Goal: Transaction & Acquisition: Purchase product/service

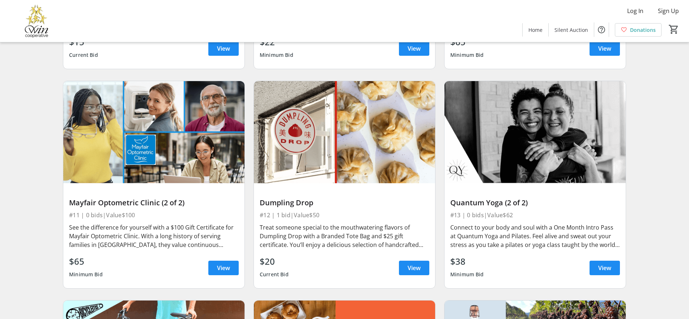
scroll to position [1844, 0]
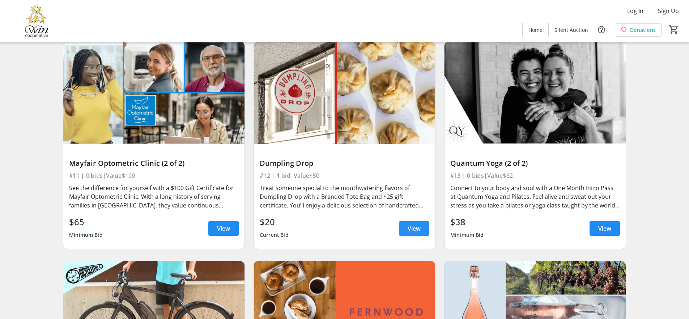
click at [413, 225] on span at bounding box center [414, 227] width 30 height 17
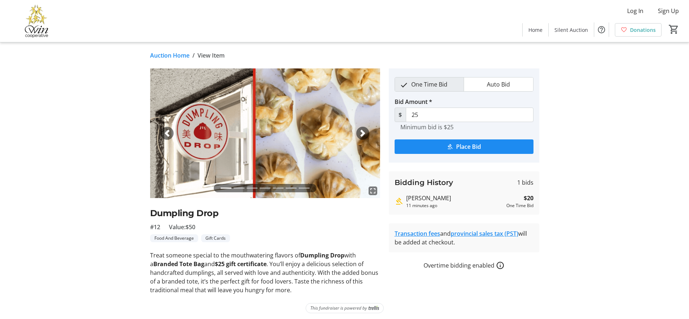
scroll to position [3, 0]
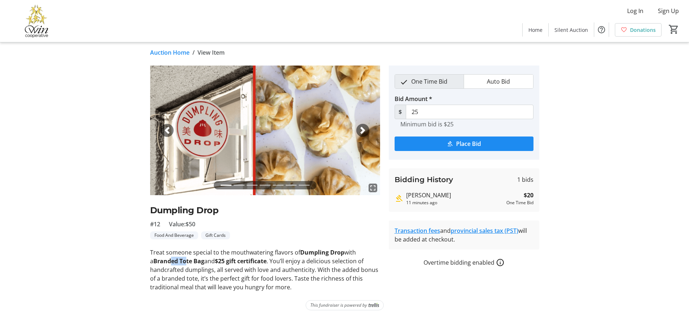
drag, startPoint x: 167, startPoint y: 260, endPoint x: 182, endPoint y: 261, distance: 14.5
click at [182, 261] on strong "Branded Tote Bag" at bounding box center [178, 261] width 51 height 8
click at [208, 280] on p "Treat someone special to the mouthwatering flavors of Dumpling Drop with a Bran…" at bounding box center [265, 269] width 230 height 43
click at [493, 146] on span "submit" at bounding box center [464, 143] width 139 height 17
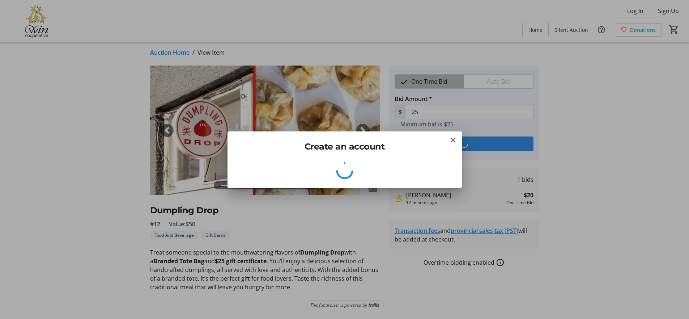
scroll to position [0, 0]
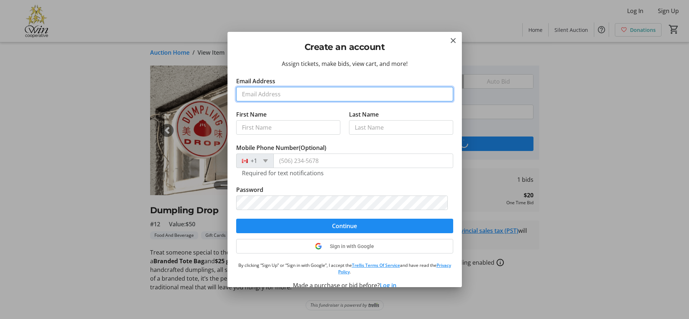
click at [286, 95] on input "Email Address" at bounding box center [344, 94] width 217 height 14
type input "[EMAIL_ADDRESS][DOMAIN_NAME]"
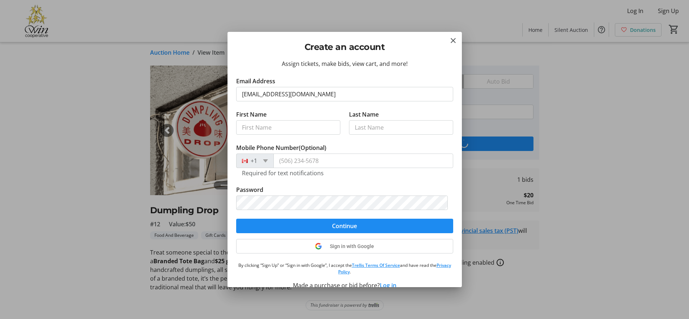
click at [302, 135] on tr-form-field "First Name" at bounding box center [288, 126] width 104 height 33
click at [304, 129] on input "First Name" at bounding box center [288, 127] width 104 height 14
type input "Carly"
click at [354, 128] on input "Last Name" at bounding box center [401, 127] width 104 height 14
type input "[PERSON_NAME]"
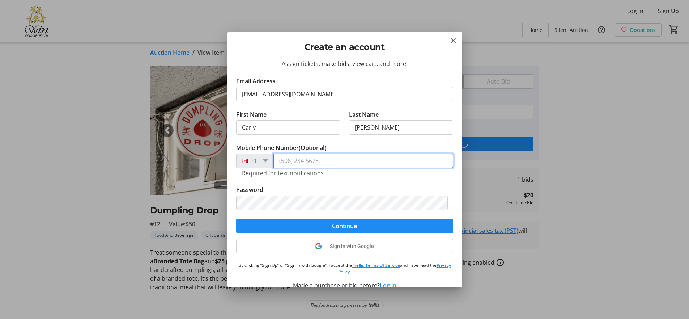
click at [309, 161] on input "Mobile Phone Number (Optional)" at bounding box center [363, 160] width 180 height 14
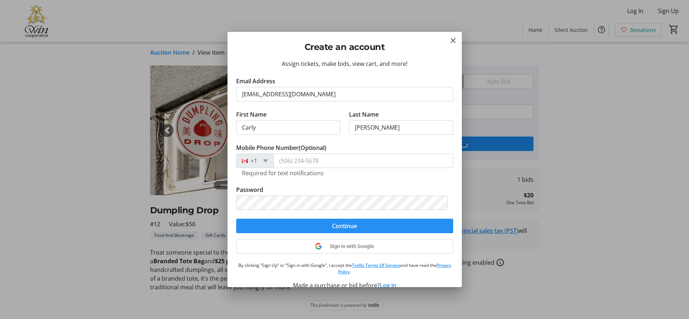
click at [367, 229] on form "Email Address [EMAIL_ADDRESS][DOMAIN_NAME] First Name [PERSON_NAME] Last Name […" at bounding box center [344, 155] width 217 height 156
click at [336, 227] on span "Continue" at bounding box center [344, 225] width 25 height 9
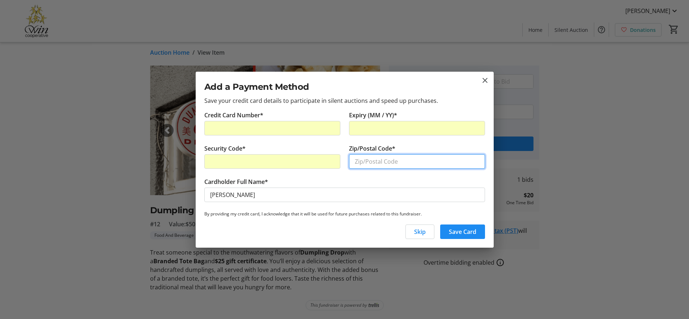
click at [375, 159] on input "Zip/Postal Code*" at bounding box center [417, 161] width 136 height 14
type input "V0N2G0"
click at [465, 233] on span "Save Card" at bounding box center [462, 231] width 27 height 9
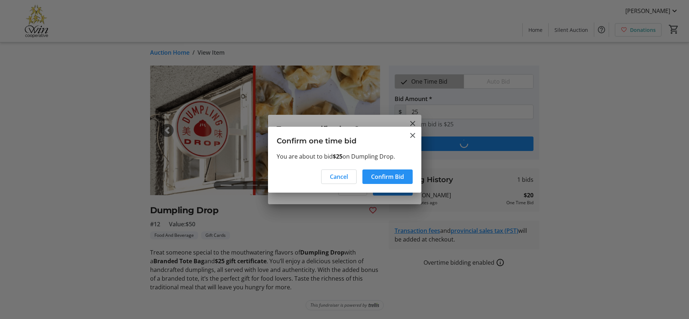
click at [389, 174] on span "Confirm Bid" at bounding box center [387, 176] width 33 height 9
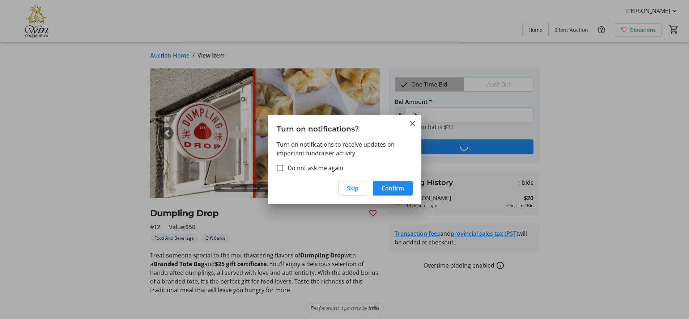
scroll to position [3, 0]
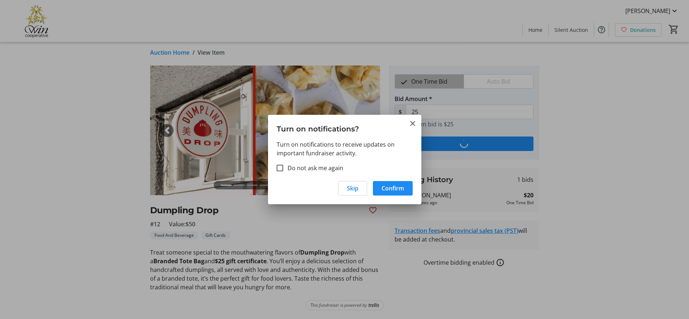
type input "30"
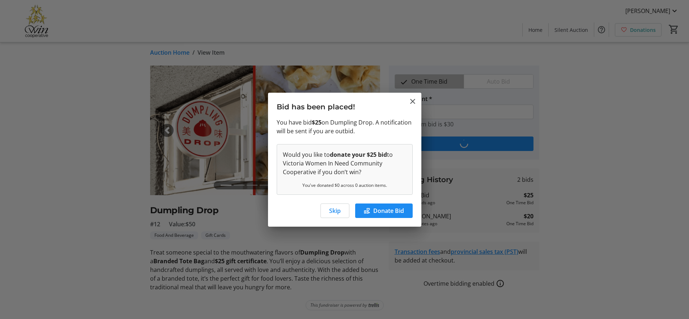
scroll to position [0, 0]
click at [333, 215] on span "button" at bounding box center [335, 210] width 28 height 17
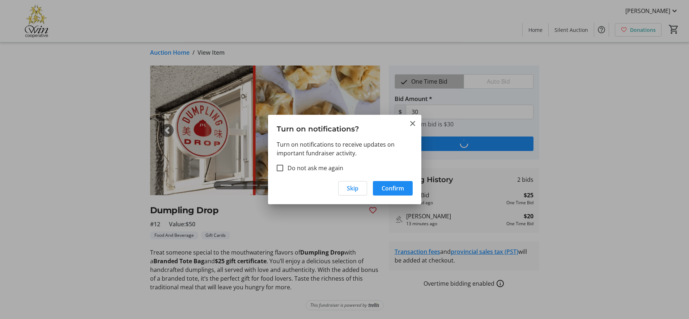
scroll to position [3, 0]
click at [393, 191] on span "Confirm" at bounding box center [392, 188] width 22 height 9
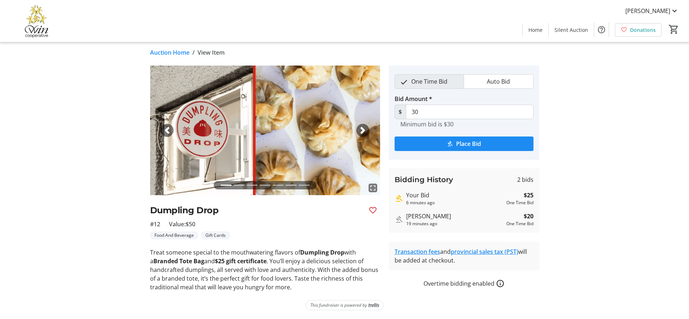
click at [31, 77] on tr-auction-item-details-ui "Auction Home / View Item fullscreen fullscreen fullscreen fullscreen fullscreen…" at bounding box center [344, 178] width 689 height 279
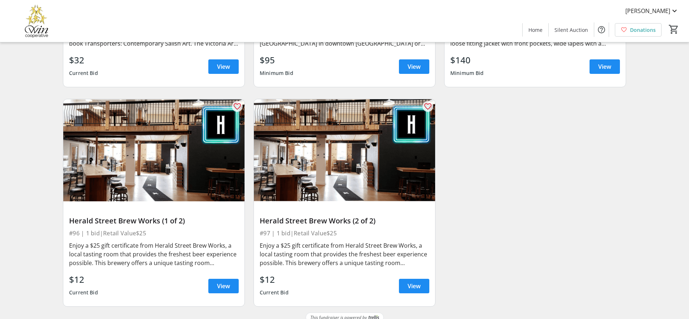
scroll to position [7100, 0]
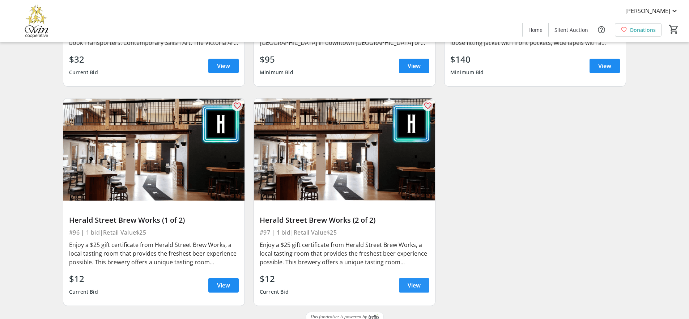
click at [421, 280] on span at bounding box center [414, 284] width 30 height 17
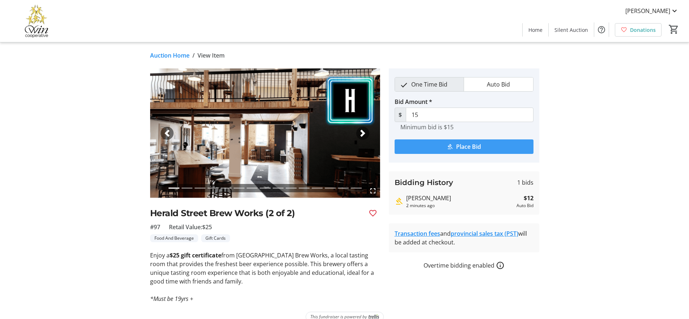
click at [471, 143] on span "Place Bid" at bounding box center [468, 146] width 25 height 9
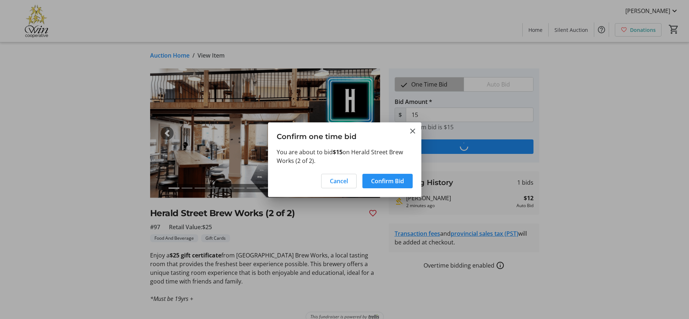
click at [398, 176] on span "Confirm Bid" at bounding box center [387, 180] width 33 height 9
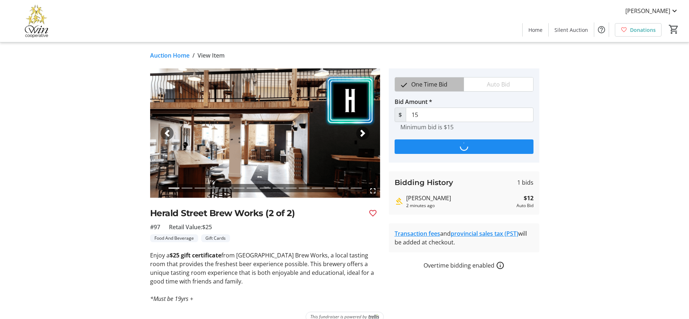
type input "21"
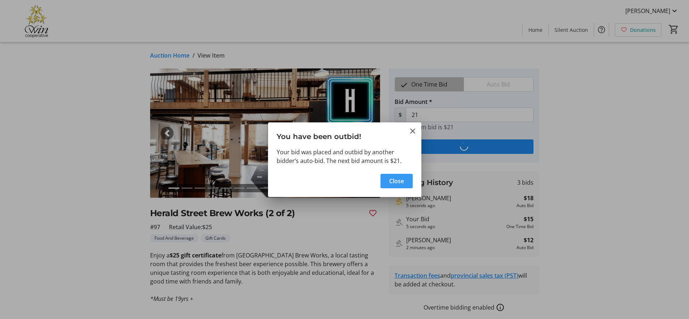
click at [397, 181] on span "Close" at bounding box center [396, 180] width 15 height 9
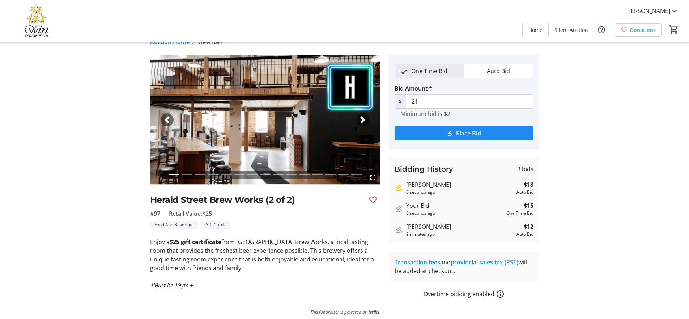
scroll to position [20, 0]
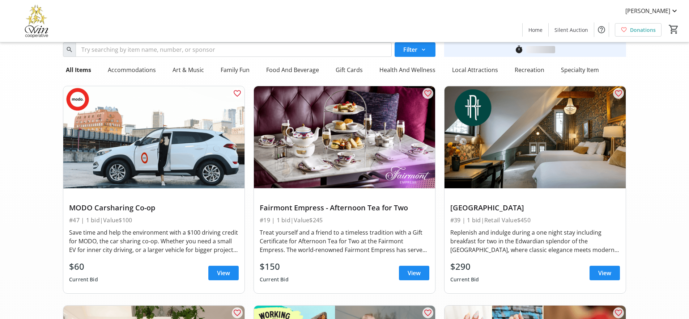
scroll to position [7100, 0]
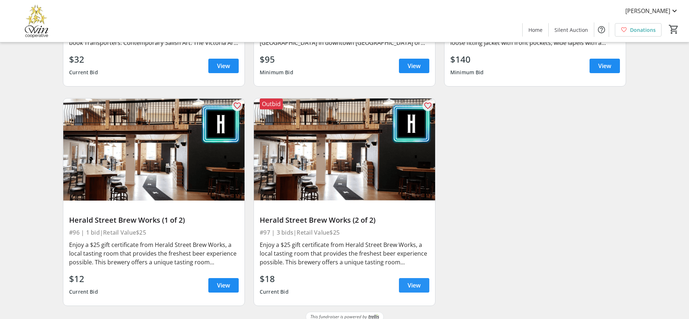
click at [406, 278] on span at bounding box center [414, 284] width 30 height 17
